Goal: Find specific page/section: Find specific page/section

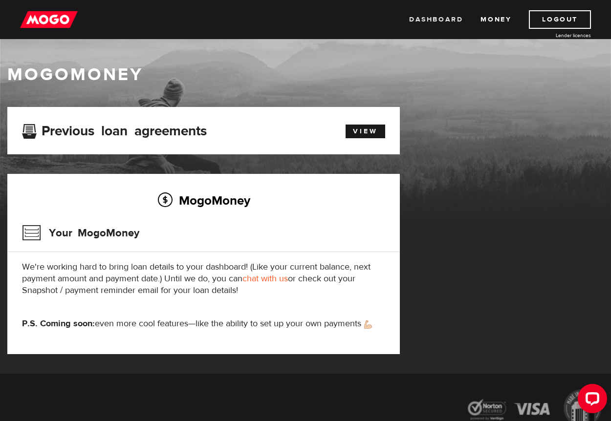
click at [449, 17] on link "Dashboard" at bounding box center [436, 19] width 54 height 19
click at [506, 15] on link "Money" at bounding box center [495, 19] width 31 height 19
click at [448, 20] on link "Dashboard" at bounding box center [436, 19] width 54 height 19
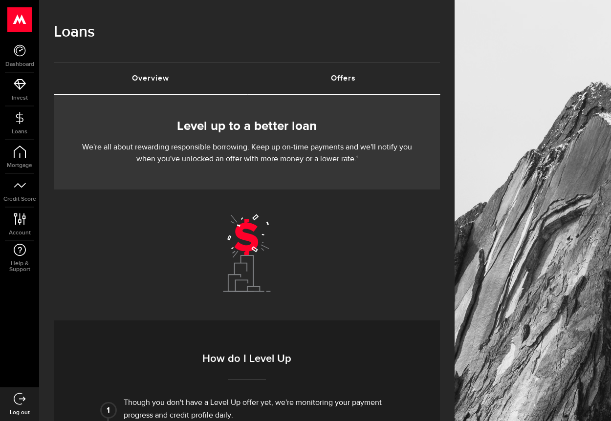
click at [194, 82] on link "Overview (requires attention)" at bounding box center [150, 78] width 193 height 31
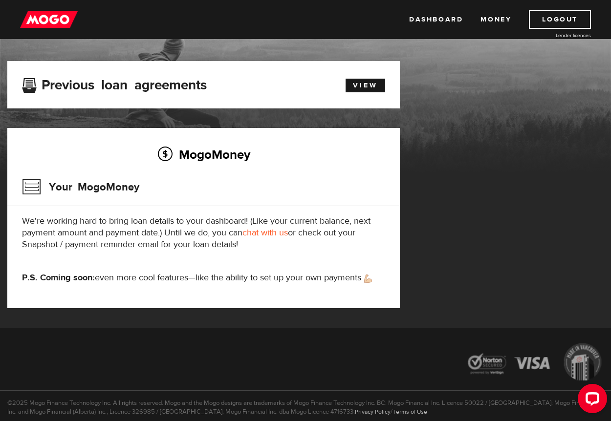
scroll to position [88, 0]
